Goal: Task Accomplishment & Management: Complete application form

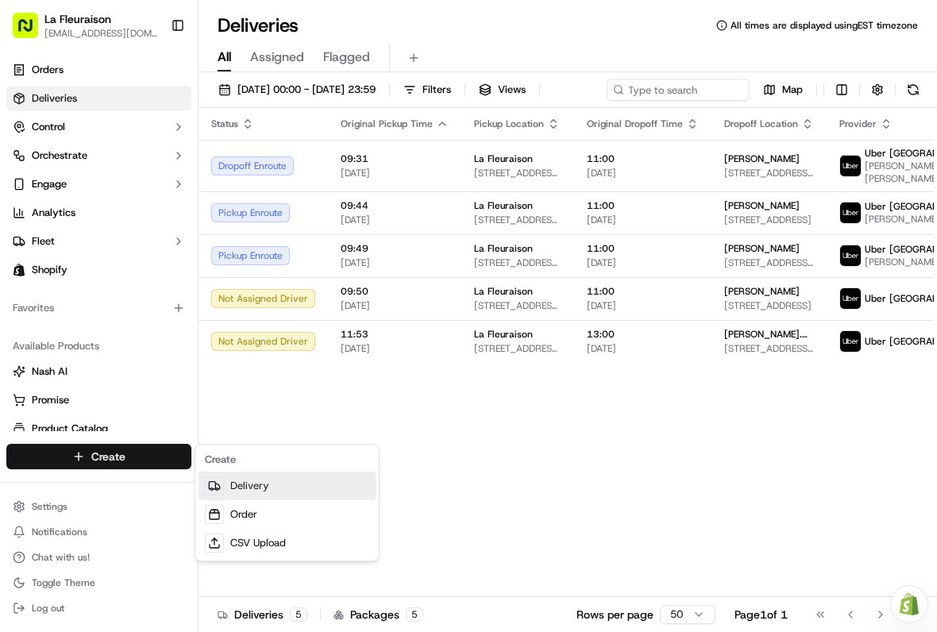
click at [276, 477] on link "Delivery" at bounding box center [287, 486] width 177 height 29
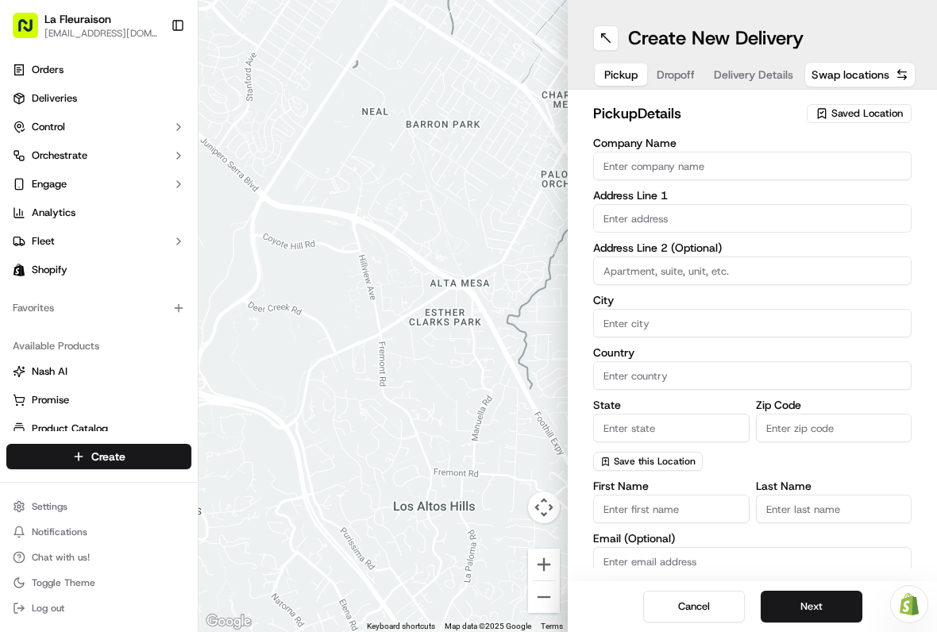
click at [880, 107] on span "Saved Location" at bounding box center [866, 113] width 71 height 14
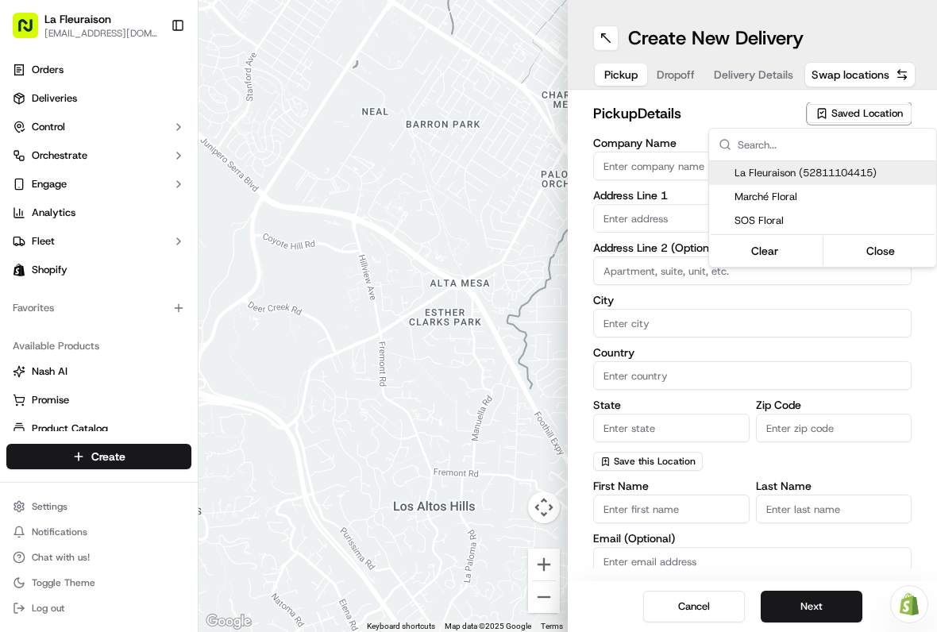
click at [787, 179] on span "La Fleuraison (52811104415)" at bounding box center [832, 173] width 195 height 14
type input "La Fleuraison"
type input "[GEOGRAPHIC_DATA]"
type input "CA"
type input "QC"
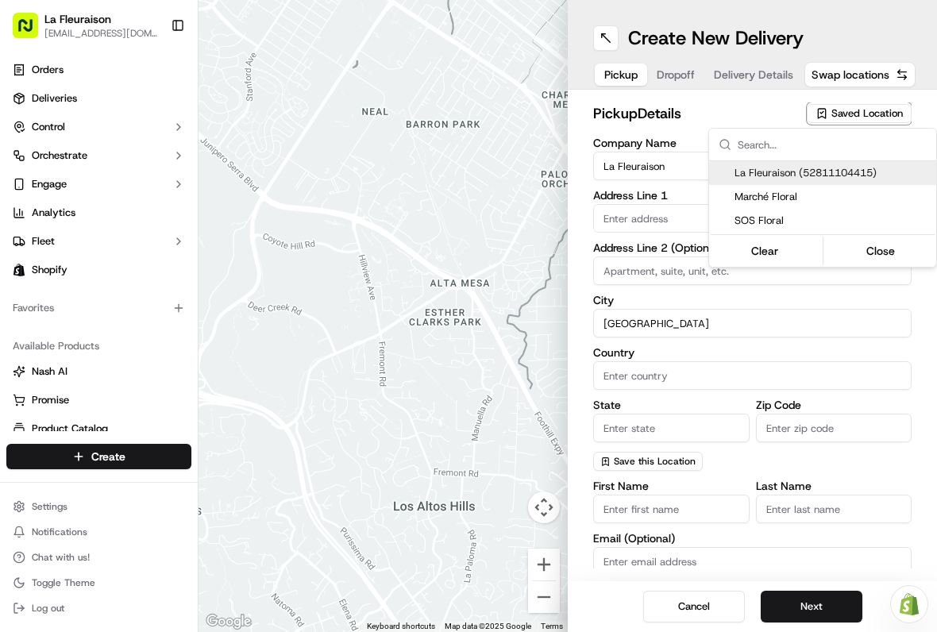
type input "H3H 1M4"
type input "[PHONE_NUMBER]"
type textarea "La Fleuraison"
type input "1970 [GEOGRAPHIC_DATA][PERSON_NAME]"
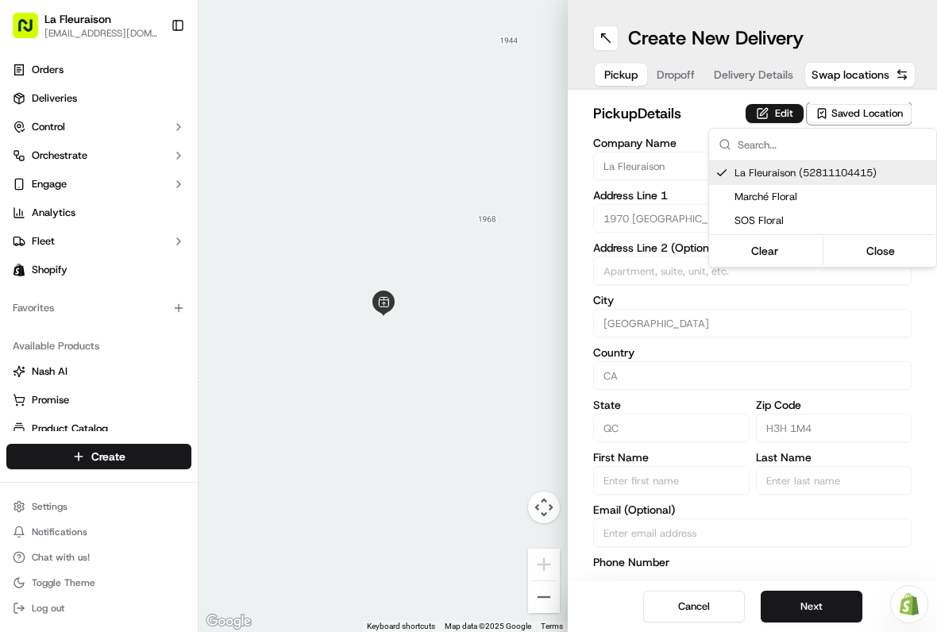
click at [820, 604] on html "La Fleuraison [EMAIL_ADDRESS][DOMAIN_NAME] Toggle Sidebar Orders Deliveries Con…" at bounding box center [468, 316] width 937 height 632
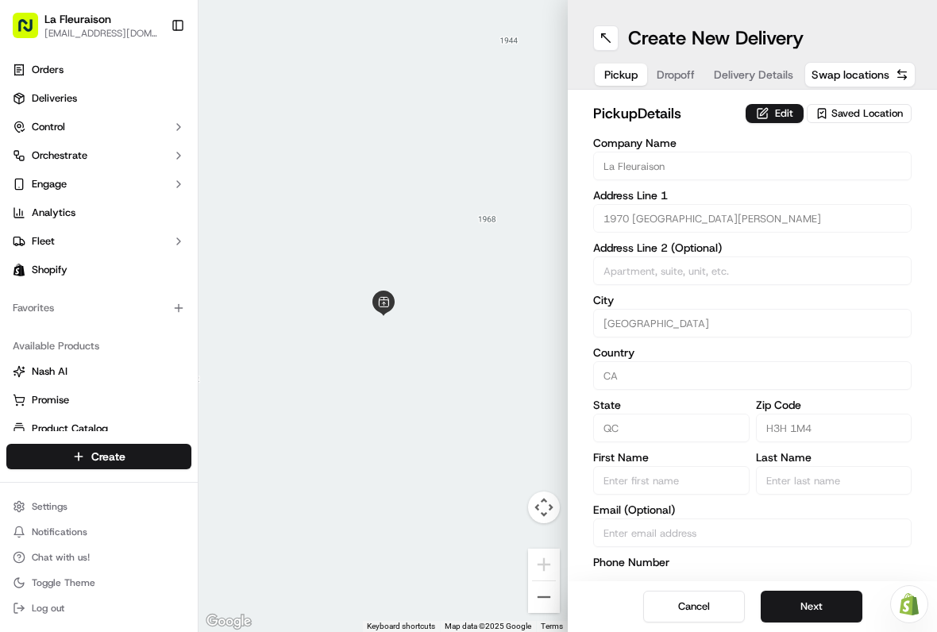
click at [810, 607] on button "Next" at bounding box center [812, 607] width 102 height 32
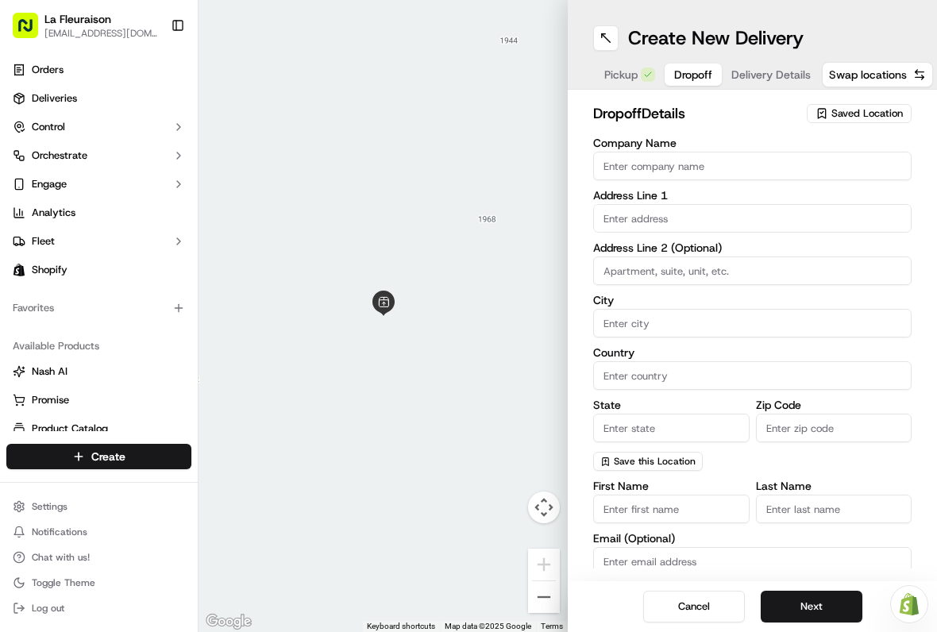
click at [692, 222] on input "text" at bounding box center [752, 218] width 318 height 29
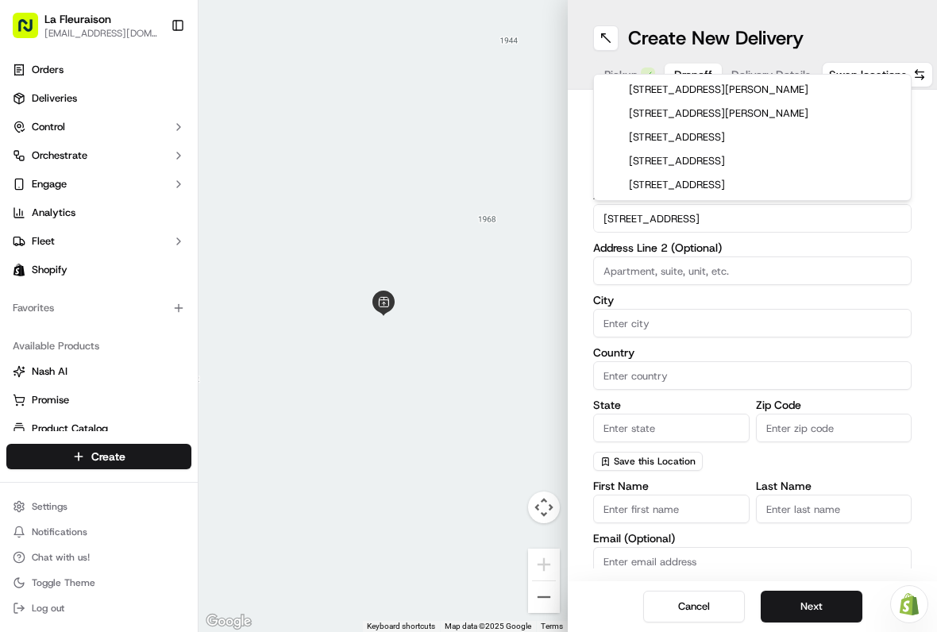
click at [792, 86] on div "[STREET_ADDRESS][PERSON_NAME]" at bounding box center [752, 90] width 311 height 24
type input "[STREET_ADDRESS][PERSON_NAME]"
type input "[PERSON_NAME]-des-Ormeaux"
type input "[GEOGRAPHIC_DATA]"
type input "QC"
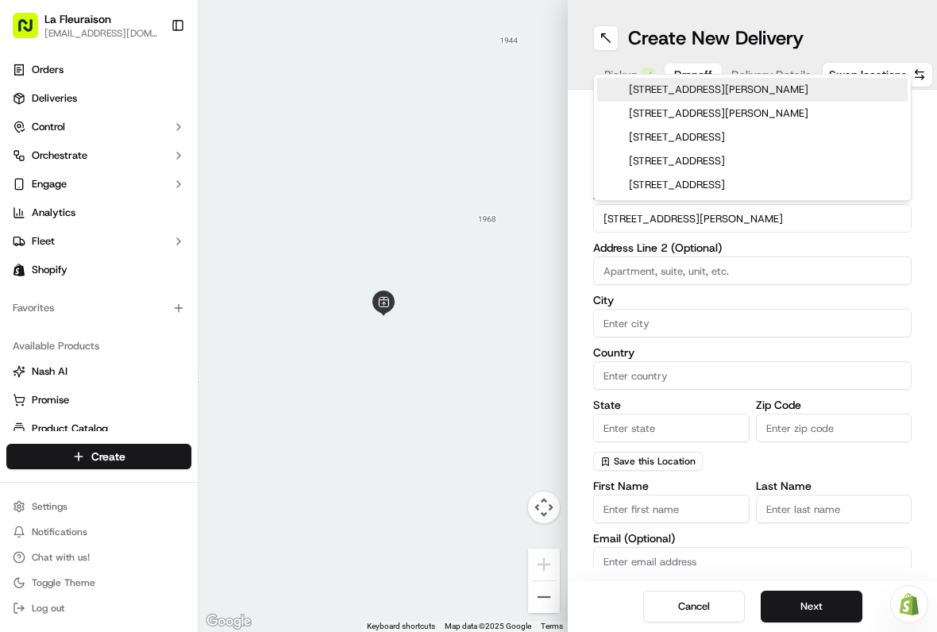
type input "H9G 2X4"
type input "[STREET_ADDRESS]"
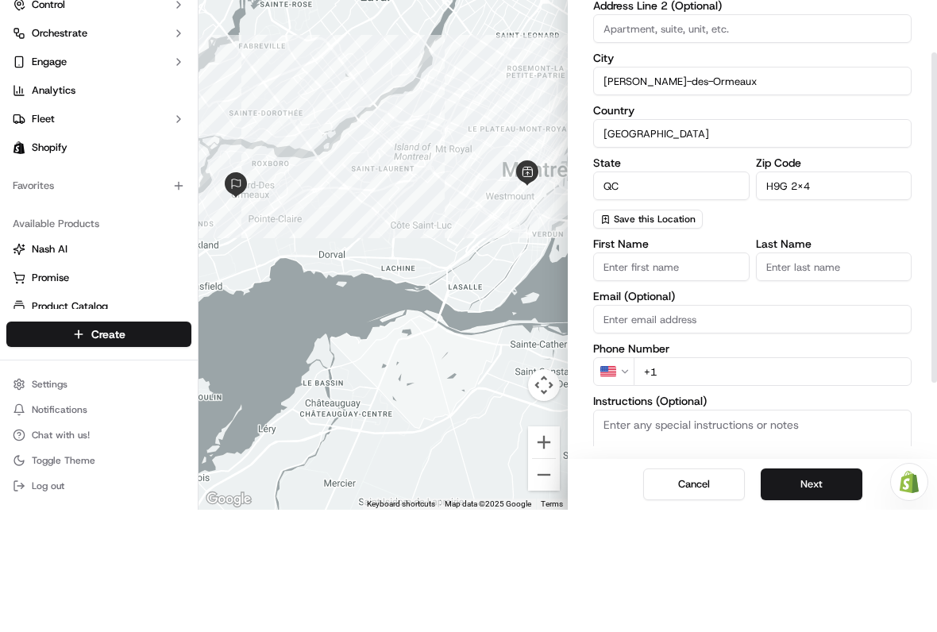
scroll to position [144, 0]
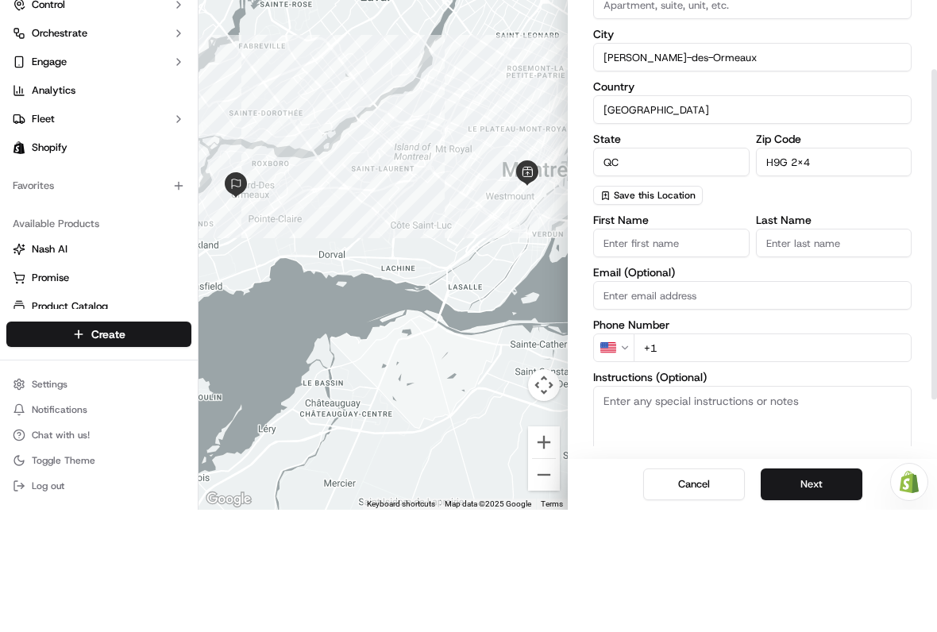
click at [822, 270] on input "H9G 2X4" at bounding box center [834, 284] width 156 height 29
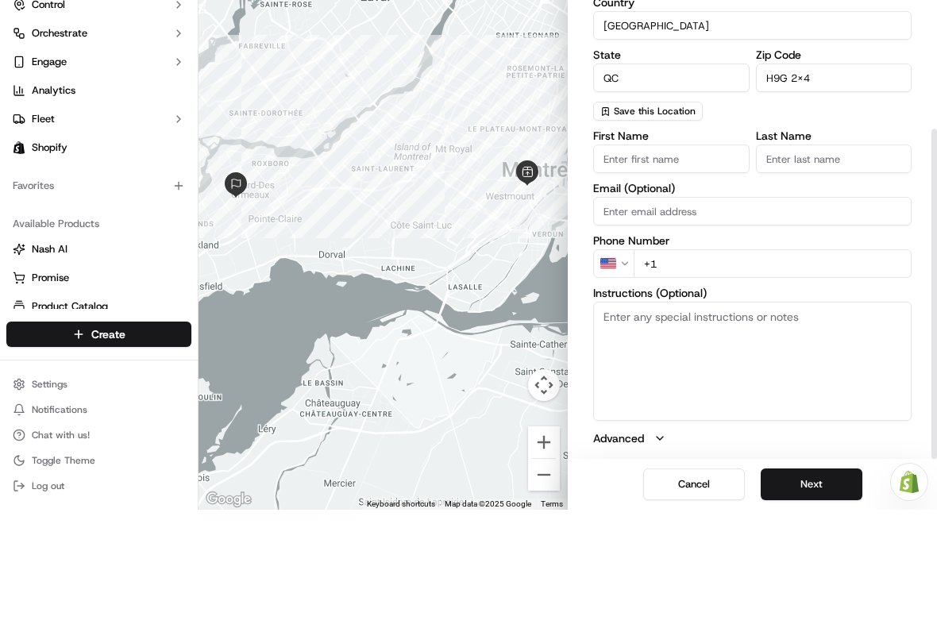
scroll to position [228, 0]
type input "H9G 2x4"
click at [689, 267] on input "First Name" at bounding box center [671, 281] width 156 height 29
type input "[PERSON_NAME]"
click at [852, 267] on input "Last Name" at bounding box center [834, 281] width 156 height 29
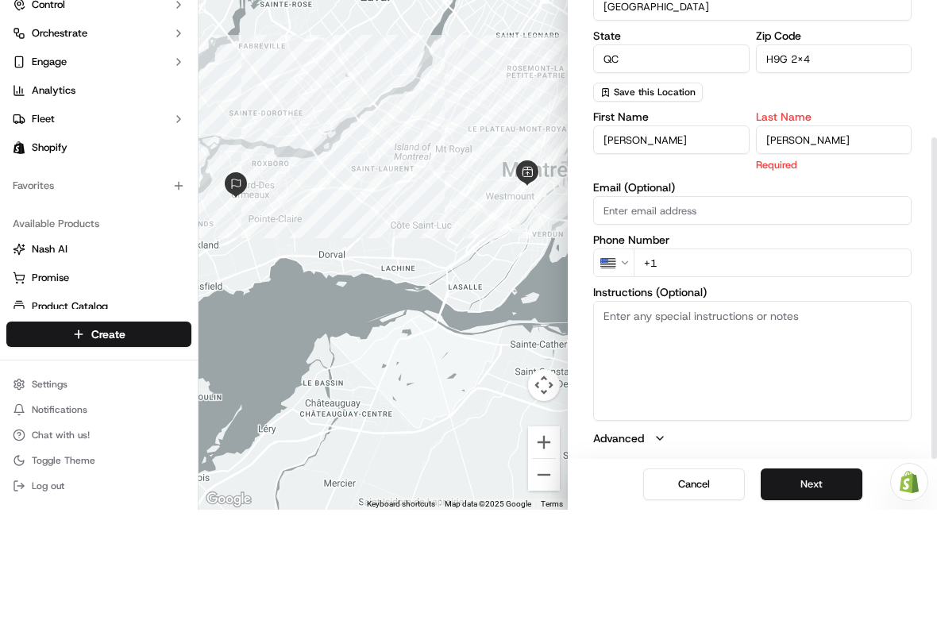
type input "[PERSON_NAME]"
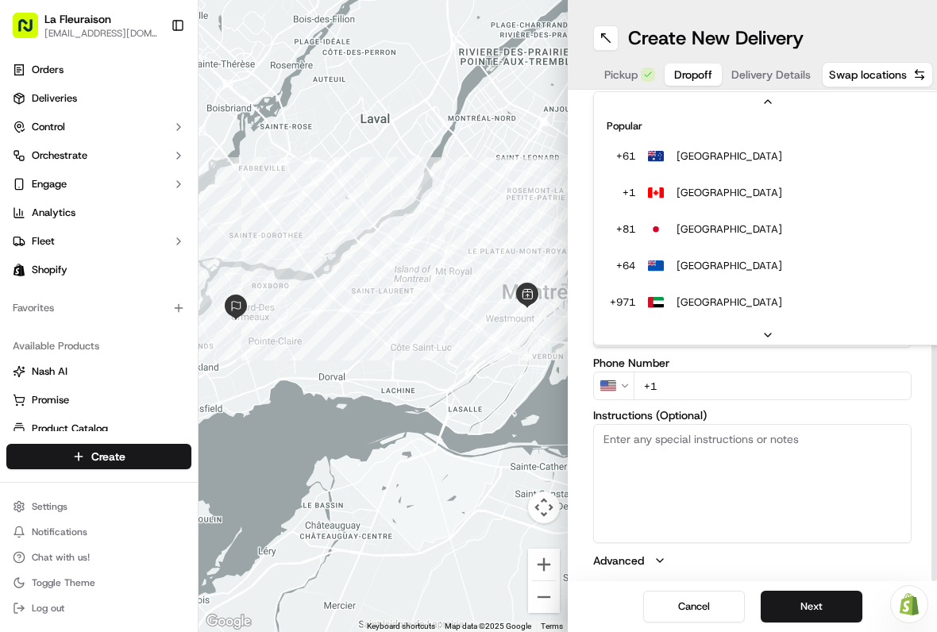
scroll to position [68, 0]
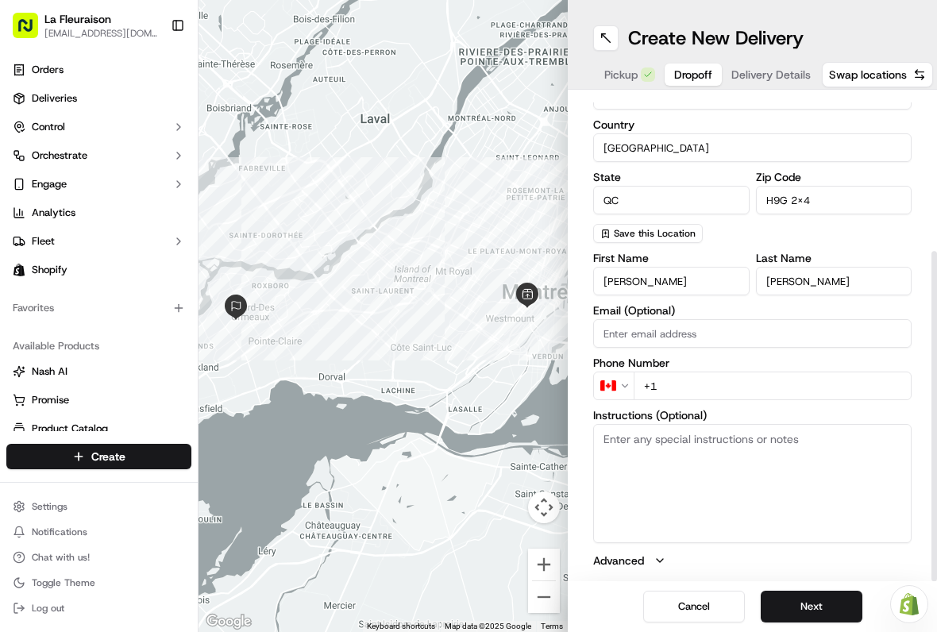
click at [701, 386] on input "+1" at bounding box center [773, 386] width 278 height 29
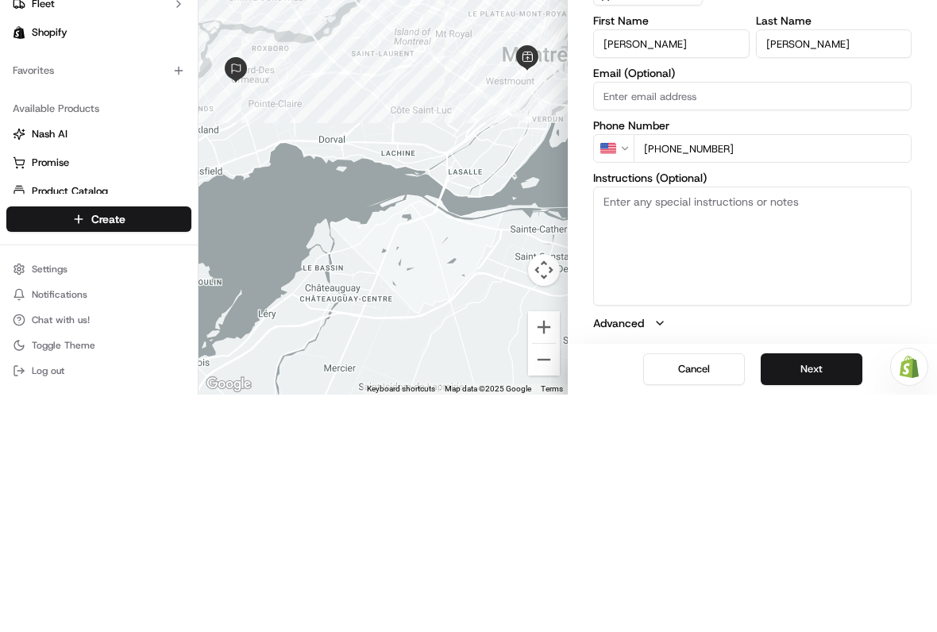
type input "[PHONE_NUMBER]"
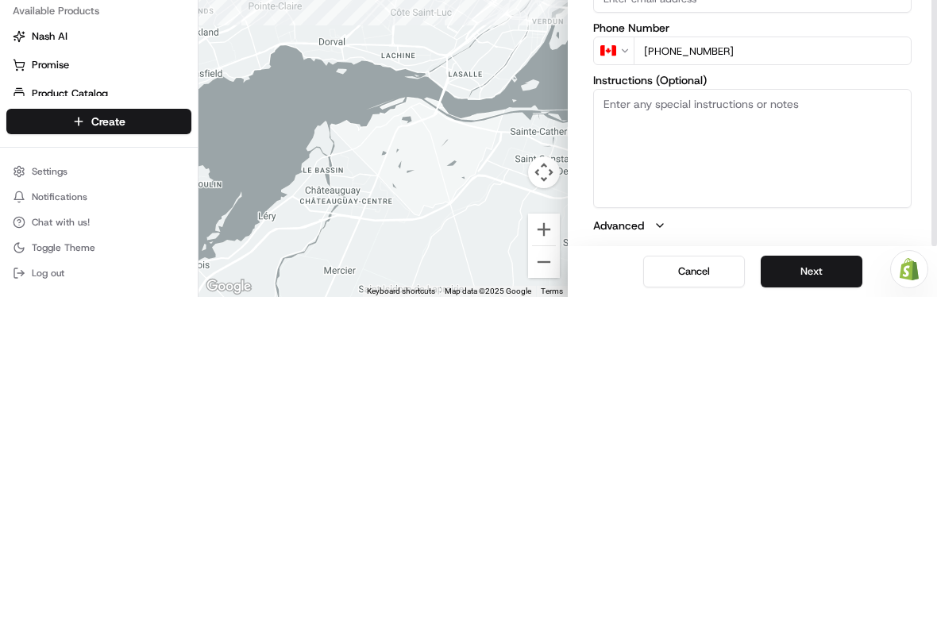
click at [824, 591] on button "Next" at bounding box center [812, 607] width 102 height 32
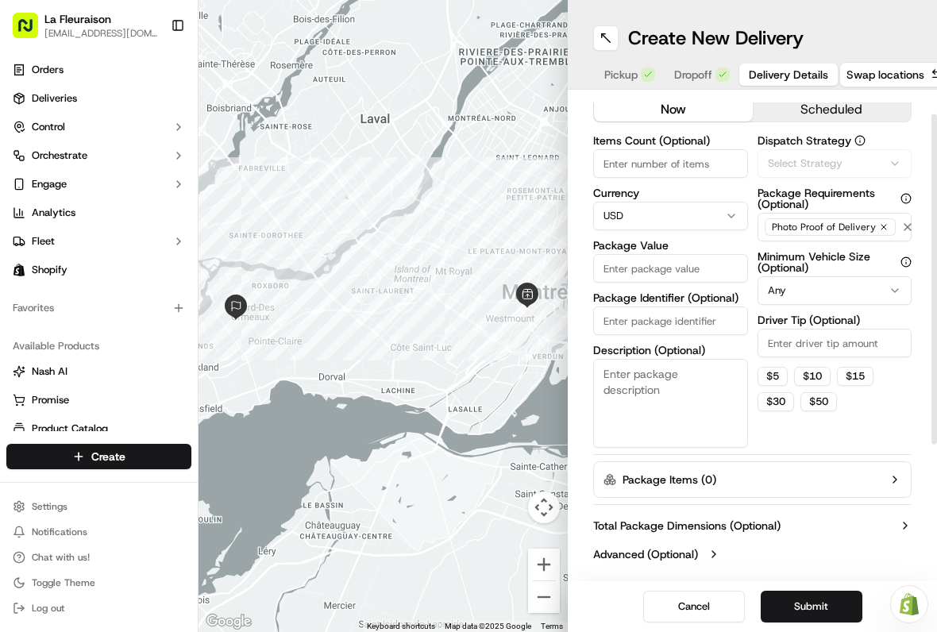
scroll to position [34, 0]
click at [692, 219] on html "La Fleuraison [EMAIL_ADDRESS][DOMAIN_NAME] Toggle Sidebar Orders Deliveries Con…" at bounding box center [468, 316] width 937 height 632
click at [686, 274] on input "Package Value" at bounding box center [670, 268] width 155 height 29
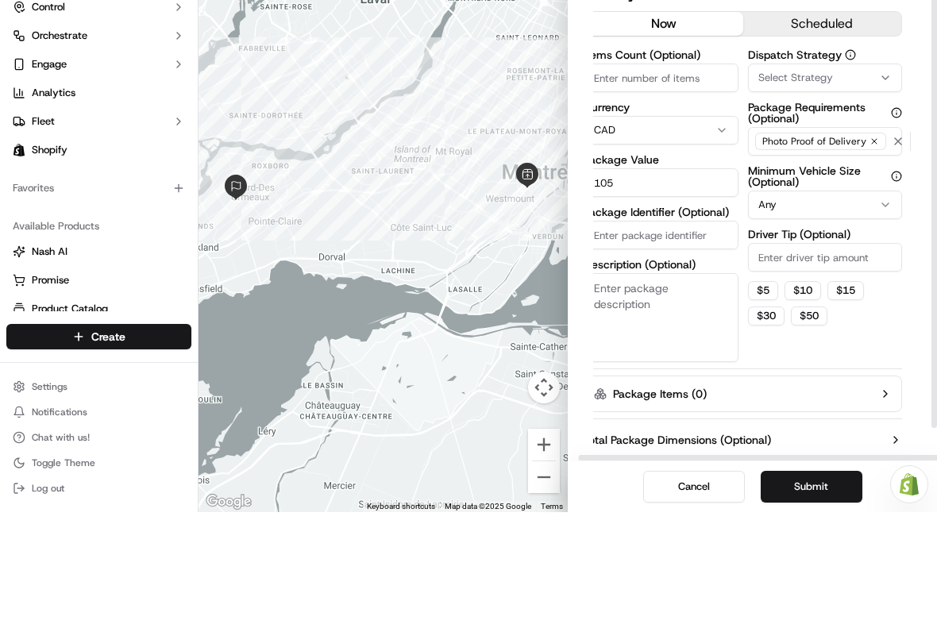
scroll to position [0, 10]
type input "105"
click at [866, 132] on button "scheduled" at bounding box center [822, 144] width 159 height 24
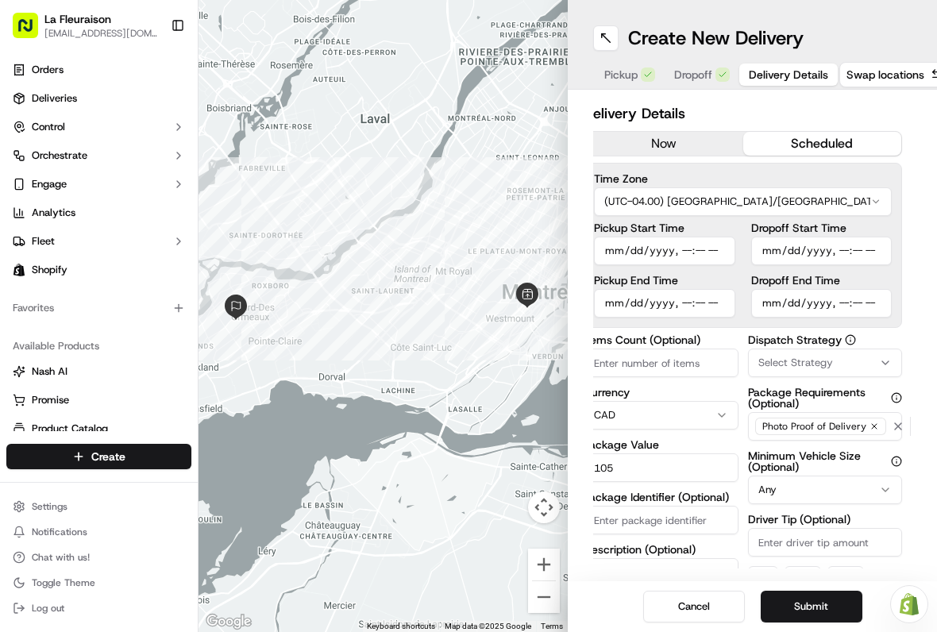
click at [714, 140] on button "now" at bounding box center [663, 144] width 159 height 24
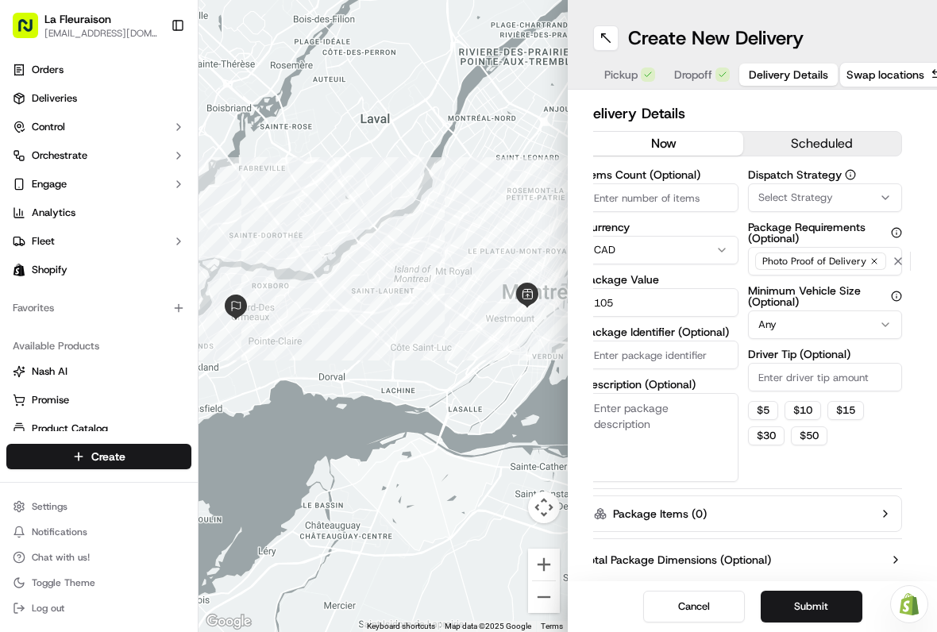
click at [824, 607] on button "Submit" at bounding box center [812, 607] width 102 height 32
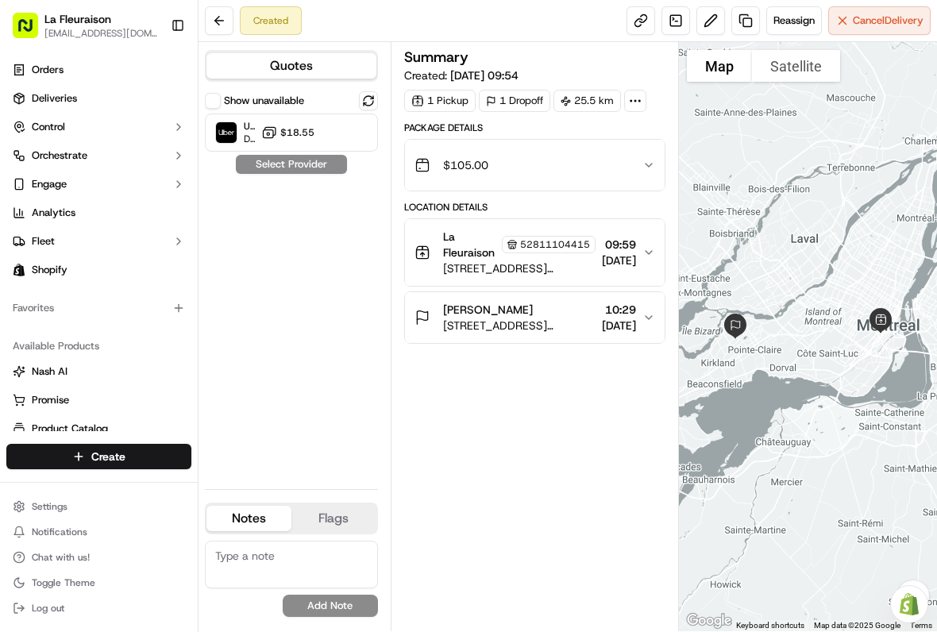
click at [304, 136] on span "$18.55" at bounding box center [297, 132] width 34 height 13
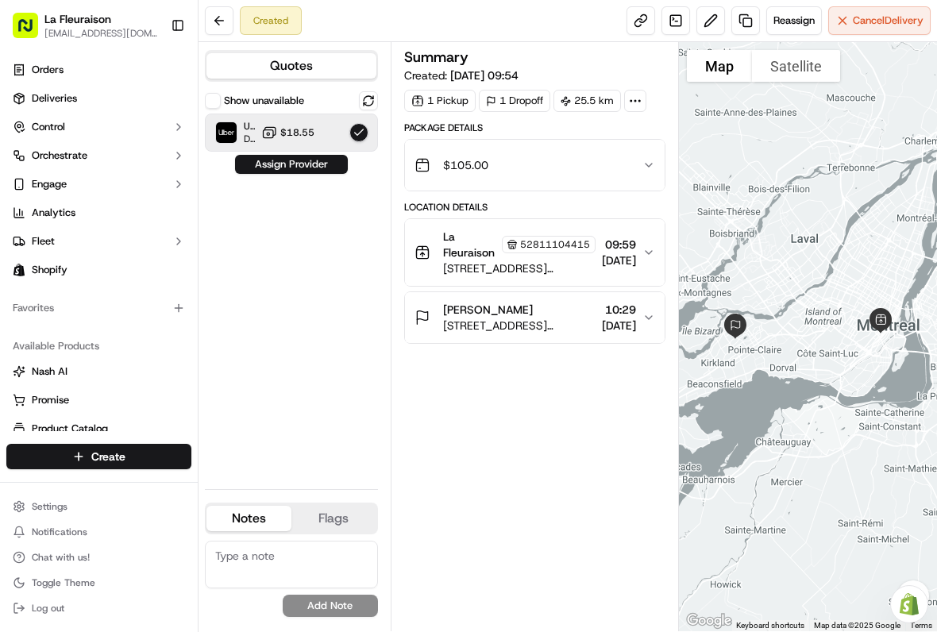
click at [322, 168] on button "Assign Provider" at bounding box center [291, 164] width 113 height 19
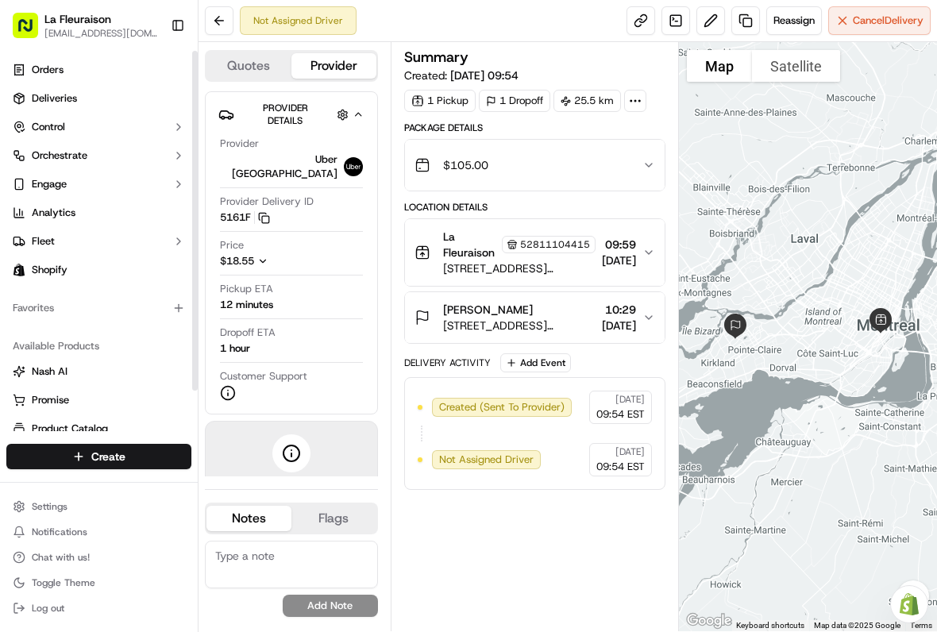
click at [56, 96] on span "Deliveries" at bounding box center [54, 98] width 45 height 14
